Goal: Task Accomplishment & Management: Manage account settings

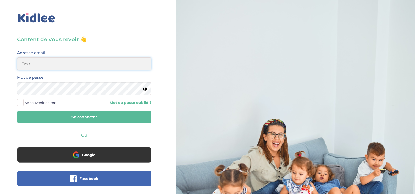
click at [41, 64] on input "email" at bounding box center [84, 63] width 134 height 13
type input "elise.jacquetdroz@gmail.com"
click at [17, 110] on button "Se connecter" at bounding box center [84, 116] width 134 height 13
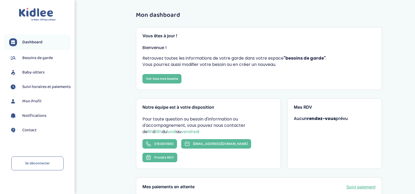
drag, startPoint x: 176, startPoint y: 57, endPoint x: 261, endPoint y: 58, distance: 85.2
click at [261, 58] on p "Retrouvez toutes les informations de votre garde dans votre espace "besoins de …" at bounding box center [259, 61] width 233 height 13
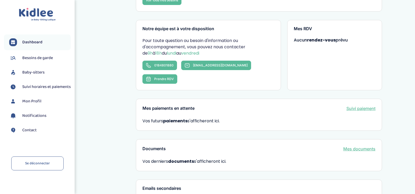
scroll to position [79, 0]
click at [35, 119] on span "Notifications" at bounding box center [34, 115] width 24 height 6
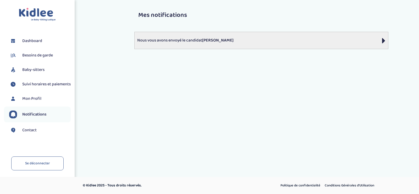
click at [199, 42] on p "Nous vous avons envoyé le candidat [PERSON_NAME]" at bounding box center [261, 40] width 248 height 6
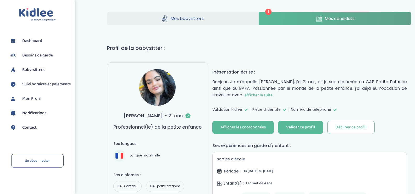
click at [154, 84] on img at bounding box center [157, 87] width 37 height 37
click at [160, 85] on img at bounding box center [157, 87] width 37 height 37
click at [163, 89] on img at bounding box center [157, 87] width 37 height 37
click at [263, 95] on span "afficher la suite" at bounding box center [259, 95] width 28 height 7
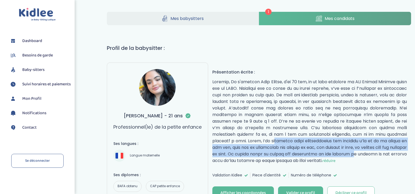
drag, startPoint x: 281, startPoint y: 140, endPoint x: 380, endPoint y: 152, distance: 100.3
click at [380, 152] on p "réduire" at bounding box center [309, 120] width 195 height 85
click at [380, 151] on p "réduire" at bounding box center [309, 120] width 195 height 85
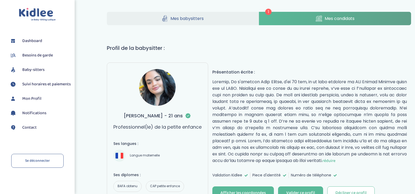
drag, startPoint x: 280, startPoint y: 142, endPoint x: 376, endPoint y: 160, distance: 98.4
click at [376, 160] on p "réduire" at bounding box center [309, 120] width 195 height 85
click at [368, 155] on p "réduire" at bounding box center [309, 120] width 195 height 85
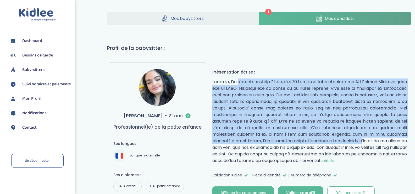
drag, startPoint x: 371, startPoint y: 143, endPoint x: 212, endPoint y: 80, distance: 170.5
click at [273, 91] on p "réduire" at bounding box center [309, 120] width 195 height 85
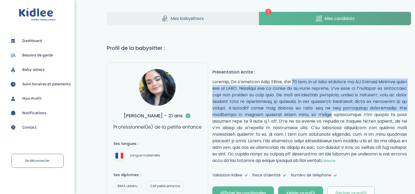
drag, startPoint x: 270, startPoint y: 78, endPoint x: 323, endPoint y: 115, distance: 64.0
click at [323, 115] on div "Présentation écrite : réduire" at bounding box center [309, 116] width 195 height 95
click at [323, 115] on p "réduire" at bounding box center [309, 120] width 195 height 85
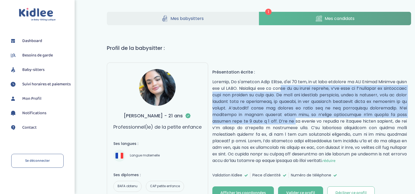
drag, startPoint x: 262, startPoint y: 86, endPoint x: 287, endPoint y: 123, distance: 45.5
click at [287, 123] on p "réduire" at bounding box center [309, 120] width 195 height 85
click at [181, 18] on span "Mes babysitters" at bounding box center [187, 18] width 33 height 7
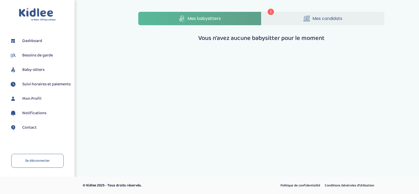
click at [310, 20] on link "Mes candidats" at bounding box center [322, 18] width 123 height 13
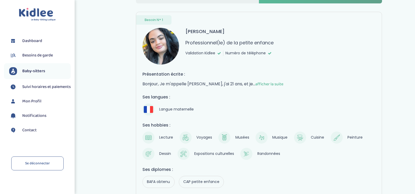
scroll to position [78, 0]
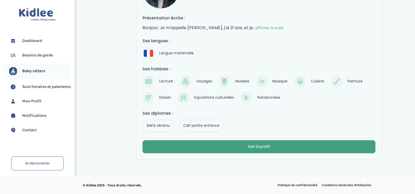
click at [265, 145] on div "Voir le profil" at bounding box center [259, 147] width 23 height 6
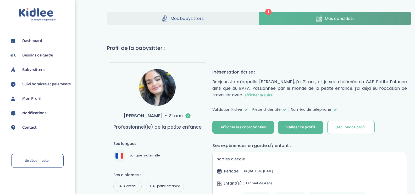
click at [258, 93] on span "afficher la suite" at bounding box center [259, 95] width 28 height 7
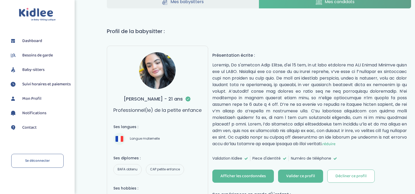
scroll to position [26, 0]
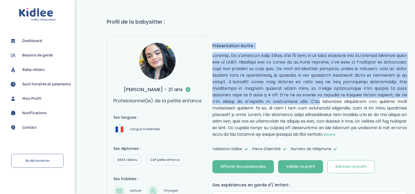
drag, startPoint x: 212, startPoint y: 47, endPoint x: 325, endPoint y: 98, distance: 124.2
click at [325, 98] on div "Présentation écrite : réduire" at bounding box center [309, 89] width 195 height 95
click at [267, 87] on p "réduire" at bounding box center [309, 94] width 195 height 85
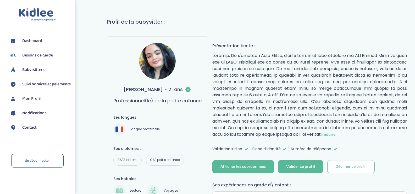
drag, startPoint x: 253, startPoint y: 75, endPoint x: 382, endPoint y: 136, distance: 142.2
click at [382, 136] on p "réduire" at bounding box center [309, 94] width 195 height 85
click at [378, 135] on p "réduire" at bounding box center [309, 94] width 195 height 85
click at [270, 93] on p "réduire" at bounding box center [309, 94] width 195 height 85
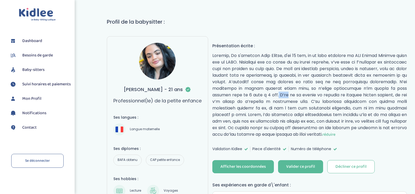
click at [270, 93] on p "réduire" at bounding box center [309, 94] width 195 height 85
click at [246, 58] on p "réduire" at bounding box center [309, 94] width 195 height 85
click at [275, 57] on p "réduire" at bounding box center [309, 94] width 195 height 85
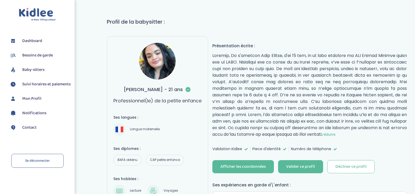
click at [265, 57] on p "réduire" at bounding box center [309, 94] width 195 height 85
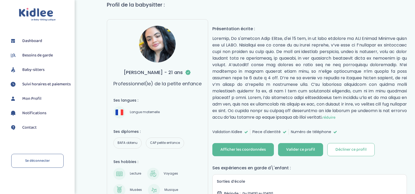
scroll to position [52, 0]
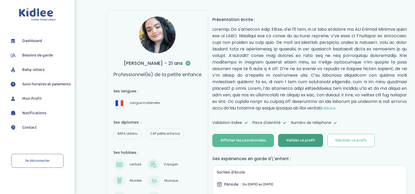
click at [303, 138] on div "Valider ce profil" at bounding box center [300, 140] width 29 height 6
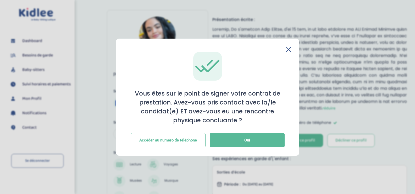
click at [148, 140] on button "Accéder au numéro de téléphone" at bounding box center [168, 140] width 75 height 14
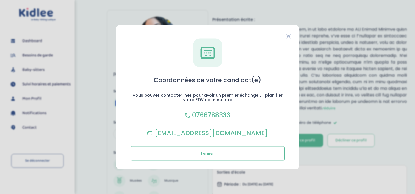
drag, startPoint x: 184, startPoint y: 99, endPoint x: 235, endPoint y: 101, distance: 50.6
click at [0, 0] on h2 "Vous pouvez contacter Ines pour avoir un premier échange ET planifier votre RDV…" at bounding box center [0, 0] width 0 height 0
drag, startPoint x: 134, startPoint y: 95, endPoint x: 279, endPoint y: 102, distance: 145.3
click at [0, 0] on h2 "Vous pouvez contacter Ines pour avoir un premier échange ET planifier votre RDV…" at bounding box center [0, 0] width 0 height 0
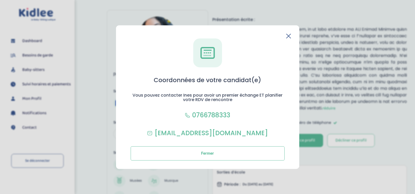
click at [0, 0] on h2 "Vous pouvez contacter Ines pour avoir un premier échange ET planifier votre RDV…" at bounding box center [0, 0] width 0 height 0
drag, startPoint x: 232, startPoint y: 100, endPoint x: 132, endPoint y: 94, distance: 100.5
click at [0, 0] on h2 "Vous pouvez contacter Ines pour avoir un premier échange ET planifier votre RDV…" at bounding box center [0, 0] width 0 height 0
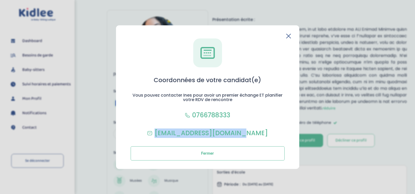
drag, startPoint x: 261, startPoint y: 133, endPoint x: 164, endPoint y: 133, distance: 97.7
click at [0, 0] on div "Coordonnées de votre candidat(e) Vous pouvez contacter Ines pour avoir un premi…" at bounding box center [0, 0] width 0 height 0
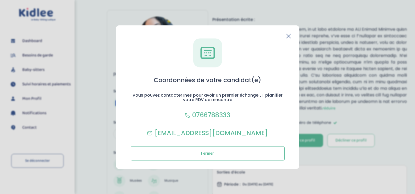
click at [0, 0] on h1 "Coordonnées de votre candidat(e)" at bounding box center [0, 0] width 0 height 0
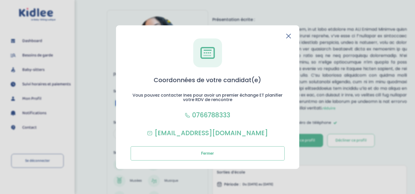
click at [0, 0] on h1 "Coordonnées de votre candidat(e)" at bounding box center [0, 0] width 0 height 0
drag, startPoint x: 236, startPoint y: 115, endPoint x: 192, endPoint y: 115, distance: 44.5
click at [0, 0] on div "Coordonnées de votre candidat(e) Vous pouvez contacter Ines pour avoir un premi…" at bounding box center [0, 0] width 0 height 0
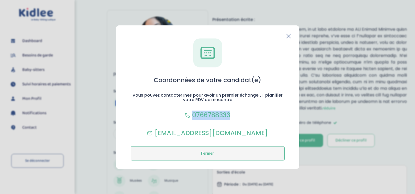
click at [239, 156] on button "Fermer" at bounding box center [208, 153] width 154 height 14
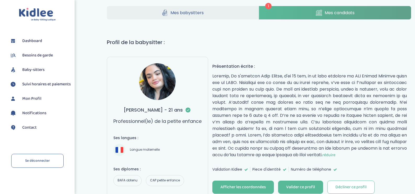
scroll to position [0, 0]
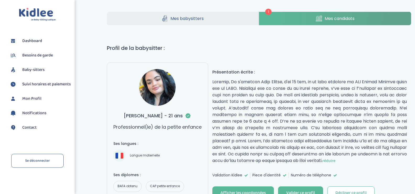
click at [185, 20] on span "Mes babysitters" at bounding box center [187, 18] width 33 height 7
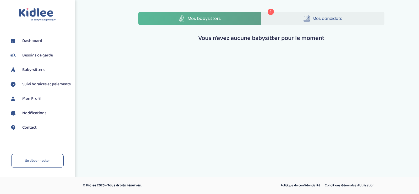
click at [296, 18] on link "Mes candidats" at bounding box center [322, 18] width 123 height 13
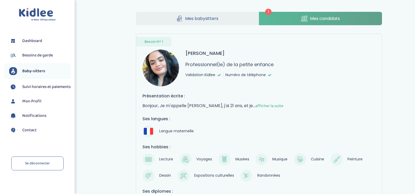
click at [31, 119] on span "Notifications" at bounding box center [34, 115] width 24 height 6
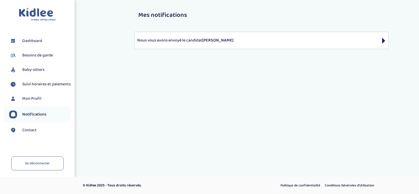
click at [29, 133] on span "Contact" at bounding box center [29, 130] width 14 height 6
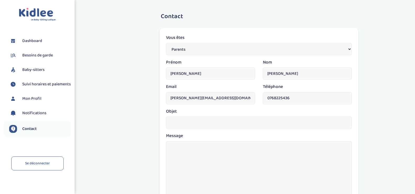
click at [32, 116] on span "Notifications" at bounding box center [34, 113] width 24 height 6
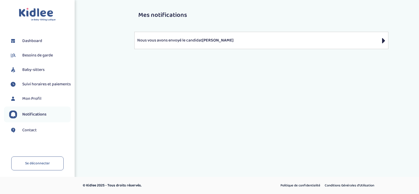
click at [35, 59] on link "Besoins de garde" at bounding box center [40, 55] width 62 height 8
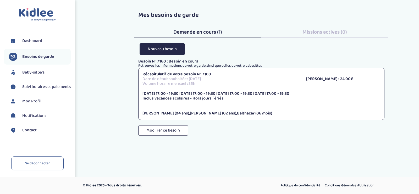
drag, startPoint x: 192, startPoint y: 74, endPoint x: 225, endPoint y: 83, distance: 34.1
click at [225, 83] on div "Récapitulatif de votre besoin N° 7160 Date de début souhaitée : [DATE] Volume h…" at bounding box center [221, 79] width 164 height 14
click at [225, 82] on p "Volume horaire mensuel : 35h" at bounding box center [221, 83] width 156 height 5
drag, startPoint x: 202, startPoint y: 84, endPoint x: 138, endPoint y: 80, distance: 63.8
click at [139, 80] on div "Récapitulatif de votre besoin N° 7160 Date de début souhaitée : [DATE] Volume h…" at bounding box center [221, 79] width 164 height 14
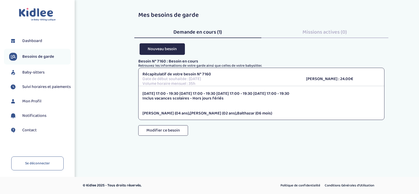
click at [199, 86] on div "Récapitulatif de votre besoin N° 7160 Date de début souhaitée : [DATE] Volume h…" at bounding box center [261, 94] width 246 height 52
drag, startPoint x: 148, startPoint y: 81, endPoint x: 240, endPoint y: 84, distance: 92.3
click at [240, 84] on p "Volume horaire mensuel : 35h" at bounding box center [221, 83] width 156 height 5
drag, startPoint x: 161, startPoint y: 93, endPoint x: 256, endPoint y: 98, distance: 95.8
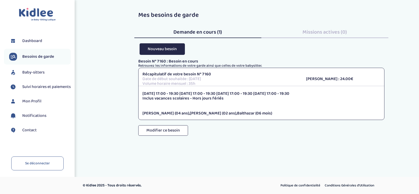
click at [256, 98] on div "Lundi 17:00 - 19:30 Mardi 17:00 - 19:30 Mercredi 17:00 - 19:30 Jeudi 17:00 - 19…" at bounding box center [262, 103] width 246 height 24
click at [256, 98] on p "Inclus vacances scolaires - Hors jours fériés" at bounding box center [262, 98] width 238 height 5
drag, startPoint x: 237, startPoint y: 99, endPoint x: 135, endPoint y: 91, distance: 102.0
click at [135, 91] on div "Besoin N° 7160 : Besoin en cours Retrouvez les informations de votre garde ains…" at bounding box center [261, 102] width 254 height 87
click at [228, 93] on p "Lundi 17:00 - 19:30 Mardi 17:00 - 19:30 Mercredi 17:00 - 19:30 Jeudi 17:00 - 19…" at bounding box center [262, 93] width 238 height 5
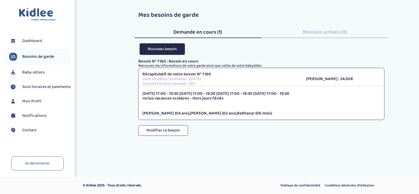
click at [28, 40] on span "Dashboard" at bounding box center [32, 41] width 20 height 6
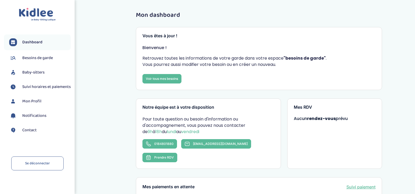
drag, startPoint x: 253, startPoint y: 58, endPoint x: 310, endPoint y: 58, distance: 57.1
click at [310, 58] on p "Retrouvez toutes les informations de votre garde dans votre espace "besoins de …" at bounding box center [259, 61] width 233 height 13
click at [310, 58] on strong ""besoins de garde"" at bounding box center [305, 58] width 42 height 6
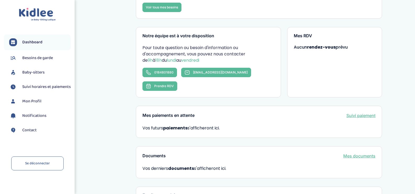
scroll to position [79, 0]
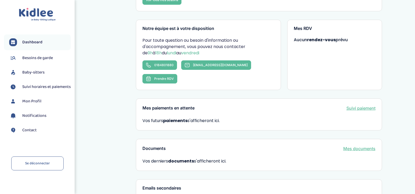
click at [315, 41] on strong "rendez-vous" at bounding box center [321, 40] width 29 height 6
click at [315, 56] on div "Mes RDV Aucun rendez-vous prévu" at bounding box center [334, 55] width 95 height 70
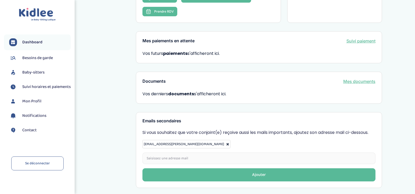
scroll to position [160, 0]
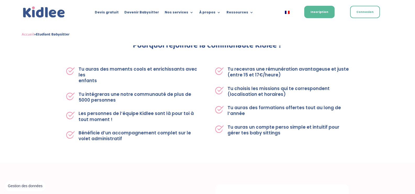
scroll to position [195, 0]
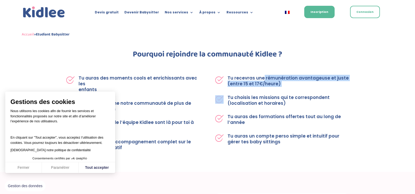
drag, startPoint x: 263, startPoint y: 77, endPoint x: 279, endPoint y: 86, distance: 19.1
click at [279, 86] on div "Tu recevras une rémunération avantageuse et juste (entre 15 et 17€/heure) Tu ch…" at bounding box center [282, 110] width 134 height 70
drag, startPoint x: 253, startPoint y: 83, endPoint x: 286, endPoint y: 83, distance: 33.8
click at [286, 83] on p "Tu recevras une rémunération avantageuse et juste (entre 15 et 17€/heure)" at bounding box center [288, 81] width 121 height 12
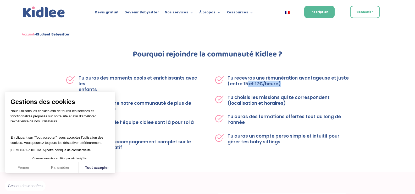
click at [286, 83] on p "Tu recevras une rémunération avantageuse et juste (entre 15 et 17€/heure)" at bounding box center [288, 81] width 121 height 12
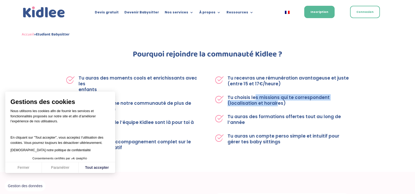
drag, startPoint x: 255, startPoint y: 97, endPoint x: 276, endPoint y: 106, distance: 23.5
click at [276, 106] on p "Tu choisis les missions qui te correspondent (localisation et horaires)" at bounding box center [288, 100] width 121 height 12
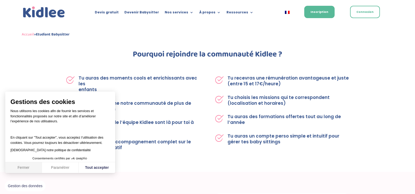
click at [26, 167] on button "Fermer" at bounding box center [23, 167] width 37 height 11
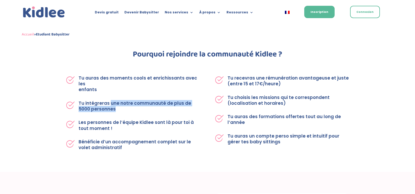
drag, startPoint x: 110, startPoint y: 105, endPoint x: 157, endPoint y: 110, distance: 47.4
click at [157, 110] on p "Tu intégreras une notre communauté de plus de 5000 personnes" at bounding box center [139, 106] width 121 height 12
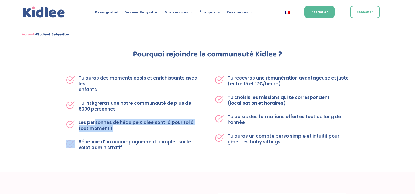
drag, startPoint x: 95, startPoint y: 122, endPoint x: 130, endPoint y: 133, distance: 37.3
click at [130, 133] on div "Tu auras des moments cools et enrichissants avec les enfants Tu intégreras une …" at bounding box center [133, 112] width 134 height 75
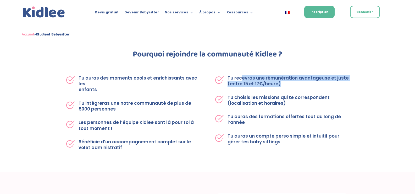
drag, startPoint x: 242, startPoint y: 76, endPoint x: 308, endPoint y: 83, distance: 66.6
click at [308, 83] on p "Tu recevras une rémunération avantageuse et juste (entre 15 et 17€/heure)" at bounding box center [288, 81] width 121 height 12
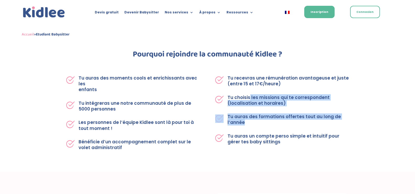
drag, startPoint x: 249, startPoint y: 97, endPoint x: 296, endPoint y: 106, distance: 47.4
click at [296, 106] on div "Tu recevras une rémunération avantageuse et juste (entre 15 et 17€/heure) Tu ch…" at bounding box center [282, 110] width 134 height 70
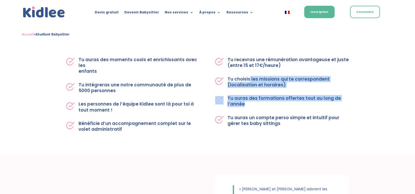
scroll to position [222, 0]
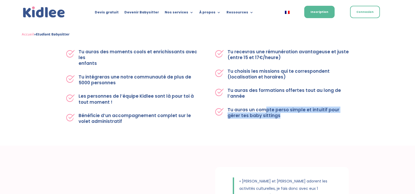
drag, startPoint x: 267, startPoint y: 108, endPoint x: 284, endPoint y: 119, distance: 20.8
click at [284, 119] on div "Tu auras des moments cools et enrichissants avec les enfants Tu intégreras une …" at bounding box center [207, 87] width 283 height 90
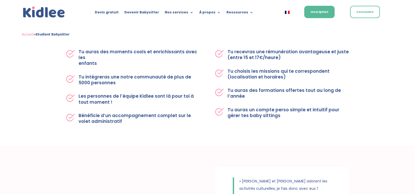
click at [284, 119] on div "Tu auras des moments cools et enrichissants avec les enfants Tu intégreras une …" at bounding box center [207, 87] width 283 height 90
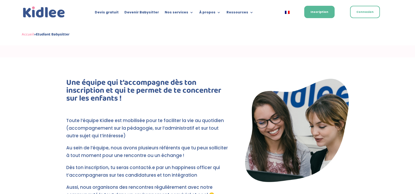
scroll to position [484, 0]
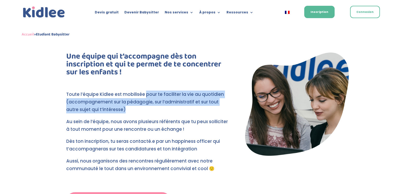
drag, startPoint x: 144, startPoint y: 91, endPoint x: 176, endPoint y: 108, distance: 36.3
click at [176, 108] on p "Toute l’équipe Kidlee est mobilisée pour te faciliter la vie au quotidien (acco…" at bounding box center [147, 103] width 163 height 27
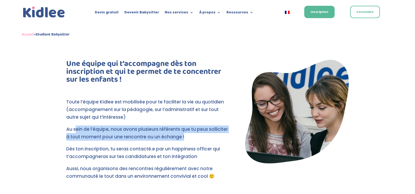
drag, startPoint x: 75, startPoint y: 119, endPoint x: 188, endPoint y: 132, distance: 113.4
click at [188, 132] on p "Au sein de l’équipe, nous avons plusieurs référents que tu peux solliciter à to…" at bounding box center [147, 135] width 163 height 20
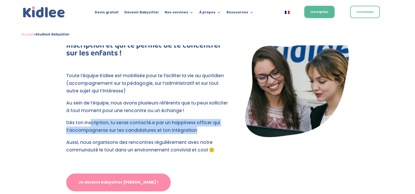
drag, startPoint x: 90, startPoint y: 114, endPoint x: 199, endPoint y: 123, distance: 109.6
click at [199, 123] on p "Dès ton inscription, tu seras contacté.e par un happiness officer qui t’accompa…" at bounding box center [147, 129] width 163 height 20
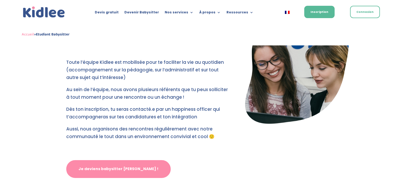
scroll to position [536, 0]
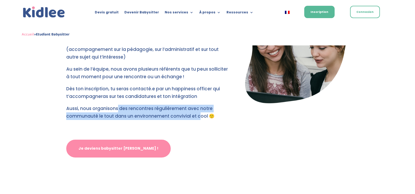
drag, startPoint x: 117, startPoint y: 109, endPoint x: 199, endPoint y: 114, distance: 81.9
click at [199, 114] on p "Aussi, nous organisons des rencontres régulièrement avec notre communauté le to…" at bounding box center [147, 115] width 163 height 20
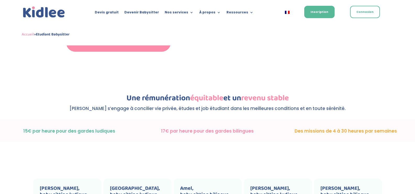
scroll to position [693, 0]
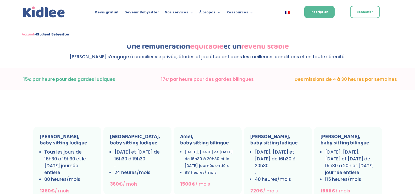
click at [56, 79] on p "15€ par heure pour des gardes ludiques" at bounding box center [69, 79] width 138 height 8
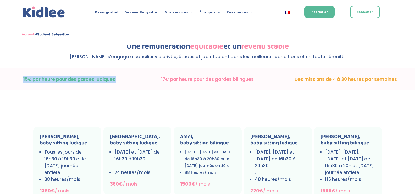
click at [56, 79] on p "15€ par heure pour des gardes ludiques" at bounding box center [69, 79] width 138 height 8
click at [98, 80] on p "15€ par heure pour des gardes ludiques" at bounding box center [69, 79] width 138 height 8
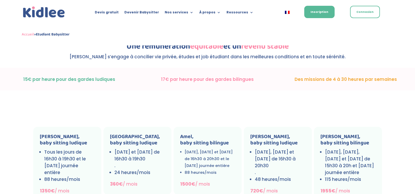
click at [195, 79] on p "17€ par heure pour des gardes bilingues" at bounding box center [207, 79] width 138 height 8
click at [218, 78] on p "17€ par heure pour des gardes bilingues" at bounding box center [207, 79] width 138 height 8
click at [103, 76] on p "15€ par heure pour des gardes ludiques" at bounding box center [69, 79] width 138 height 8
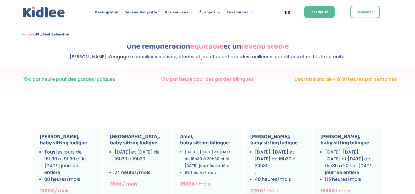
click at [103, 78] on p "15€ par heure pour des gardes ludiques" at bounding box center [69, 79] width 138 height 8
click at [85, 81] on p "15€ par heure pour des gardes ludiques" at bounding box center [69, 79] width 138 height 8
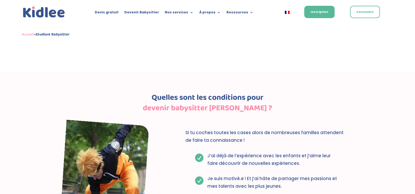
scroll to position [1217, 0]
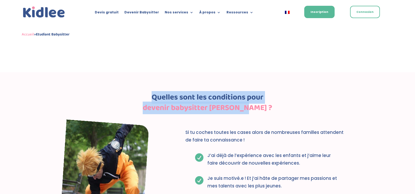
drag, startPoint x: 152, startPoint y: 96, endPoint x: 261, endPoint y: 111, distance: 109.2
click at [261, 111] on div "Quelles sont les conditions pour devenir babysitter Kidlee ?" at bounding box center [207, 103] width 283 height 21
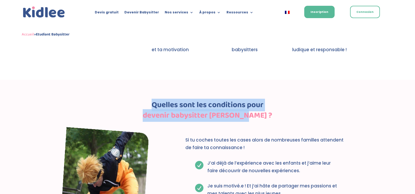
click at [261, 111] on h2 "devenir babysitter Kidlee ?" at bounding box center [207, 116] width 283 height 10
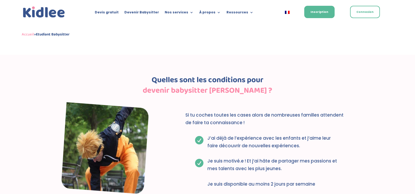
scroll to position [1270, 0]
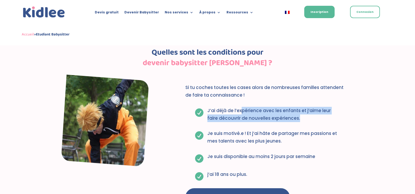
drag, startPoint x: 242, startPoint y: 102, endPoint x: 304, endPoint y: 112, distance: 62.7
click at [304, 112] on p "J’ai déjà de l’expérience avec les enfants et j’aime leur faire découvrir de no…" at bounding box center [274, 114] width 132 height 15
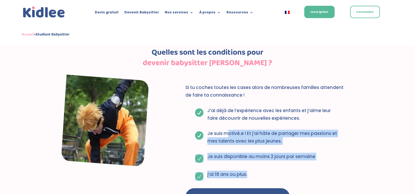
drag, startPoint x: 226, startPoint y: 125, endPoint x: 310, endPoint y: 164, distance: 92.6
click at [310, 164] on div "Si tu coches toutes les cases alors de nombreuses familles attendent de faire t…" at bounding box center [266, 145] width 163 height 122
click at [310, 162] on div "Si tu coches toutes les cases alors de nombreuses familles attendent de faire t…" at bounding box center [266, 145] width 163 height 122
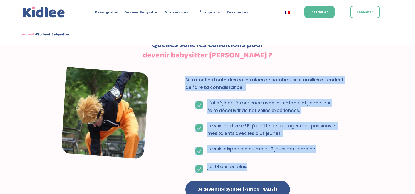
drag, startPoint x: 254, startPoint y: 168, endPoint x: 172, endPoint y: 79, distance: 120.5
click at [172, 79] on div "Si tu coches toutes les cases alors de nombreuses familles attendent de faire t…" at bounding box center [207, 137] width 283 height 136
click at [173, 79] on div "Si tu coches toutes les cases alors de nombreuses familles attendent de faire t…" at bounding box center [207, 137] width 283 height 136
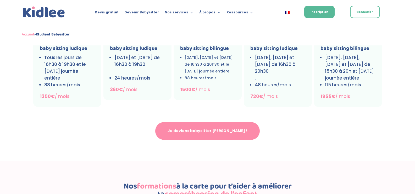
scroll to position [742, 0]
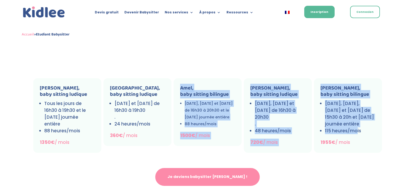
drag, startPoint x: 180, startPoint y: 88, endPoint x: 357, endPoint y: 135, distance: 183.0
click at [357, 135] on div "Mathilde, baby sitting ludique Tous les jours de 16h30 à 19h30 et le mercredi j…" at bounding box center [207, 115] width 351 height 91
click at [356, 135] on ul "Lundi, mardi, jeudi et vendredi de 15h30 à 20h et mercredi journée entière 115 …" at bounding box center [348, 119] width 55 height 39
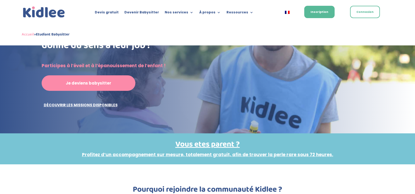
scroll to position [0, 0]
